Goal: Task Accomplishment & Management: Manage account settings

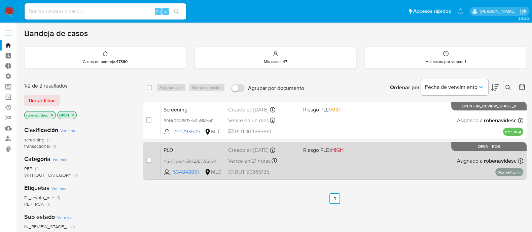
click at [366, 157] on div "PLD NGkRIbho4c5IrxZJB7t9Gv64 534848891 MLC Riesgo PLD: HIGH Creado el: 12/07/20…" at bounding box center [342, 161] width 363 height 34
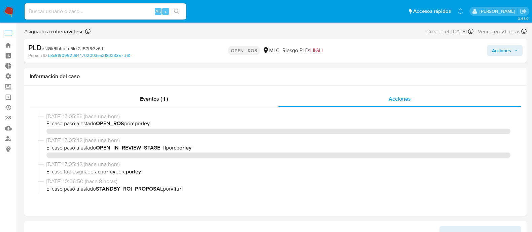
select select "10"
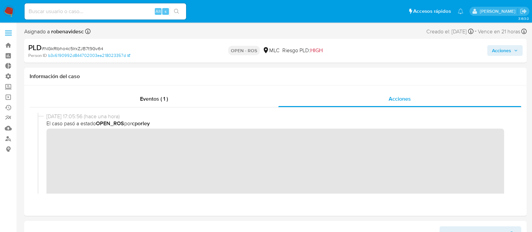
scroll to position [241, 0]
click at [498, 51] on span "Acciones" at bounding box center [501, 50] width 19 height 11
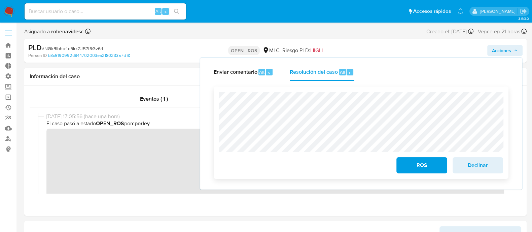
click at [483, 168] on span "Declinar" at bounding box center [478, 165] width 33 height 15
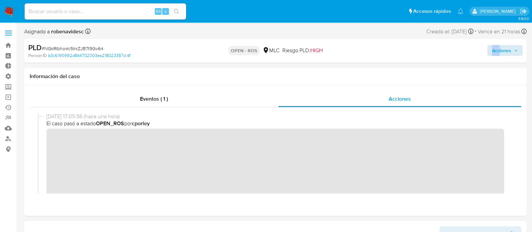
drag, startPoint x: 496, startPoint y: 43, endPoint x: 501, endPoint y: 50, distance: 7.8
click at [501, 50] on div "Acciones" at bounding box center [441, 51] width 163 height 16
click at [501, 50] on span "Acciones" at bounding box center [501, 50] width 19 height 11
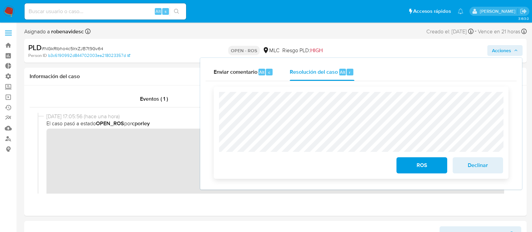
click at [367, 175] on div "ROS Declinar" at bounding box center [361, 133] width 295 height 92
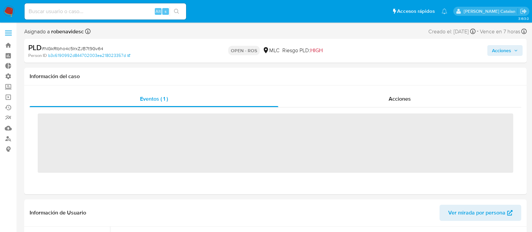
scroll to position [333, 0]
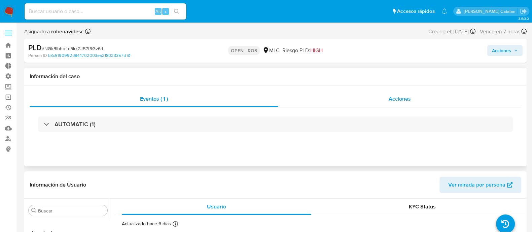
click at [399, 96] on span "Acciones" at bounding box center [400, 99] width 22 height 8
select select "10"
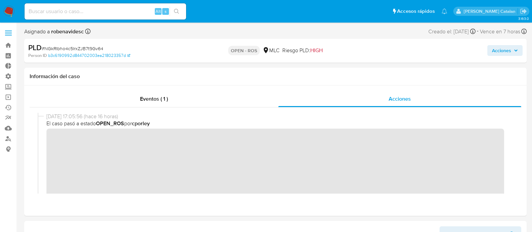
click at [499, 46] on span "Acciones" at bounding box center [501, 50] width 19 height 11
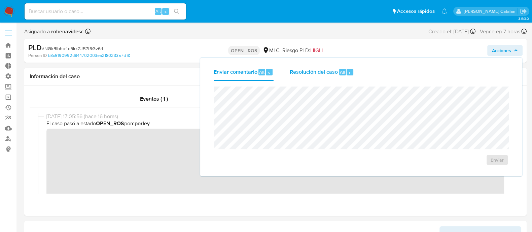
click at [325, 77] on div "Resolución del caso Alt r" at bounding box center [322, 72] width 64 height 18
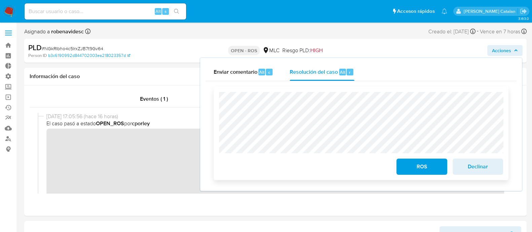
click at [468, 166] on span "Declinar" at bounding box center [478, 166] width 33 height 15
click at [466, 167] on span "Declinar" at bounding box center [478, 166] width 33 height 15
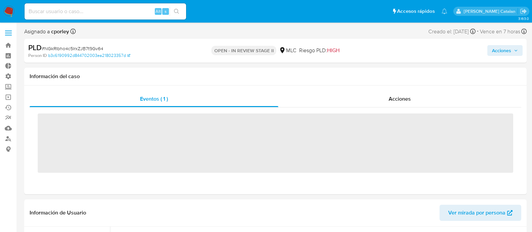
scroll to position [333, 0]
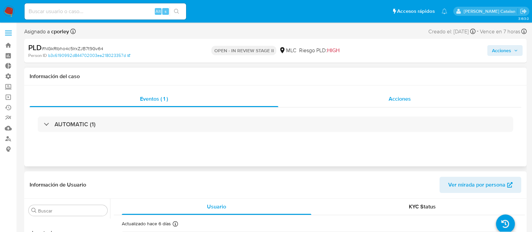
click at [361, 105] on div "Acciones" at bounding box center [399, 99] width 243 height 16
select select "10"
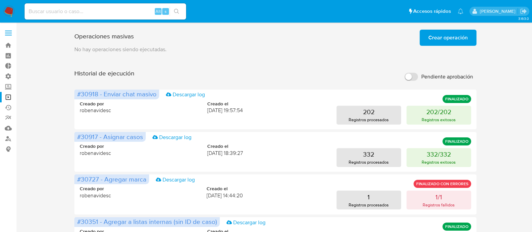
click at [7, 47] on link "Bandeja" at bounding box center [40, 45] width 80 height 10
